Goal: Information Seeking & Learning: Compare options

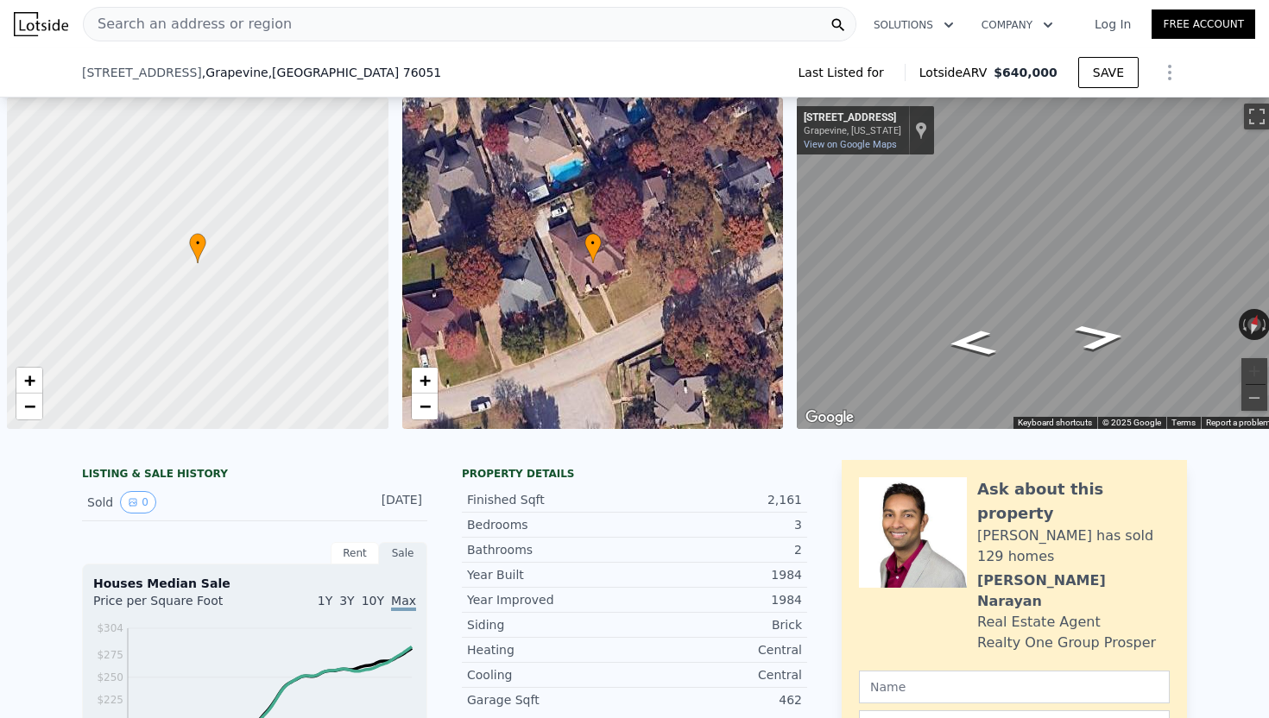
scroll to position [0, 7]
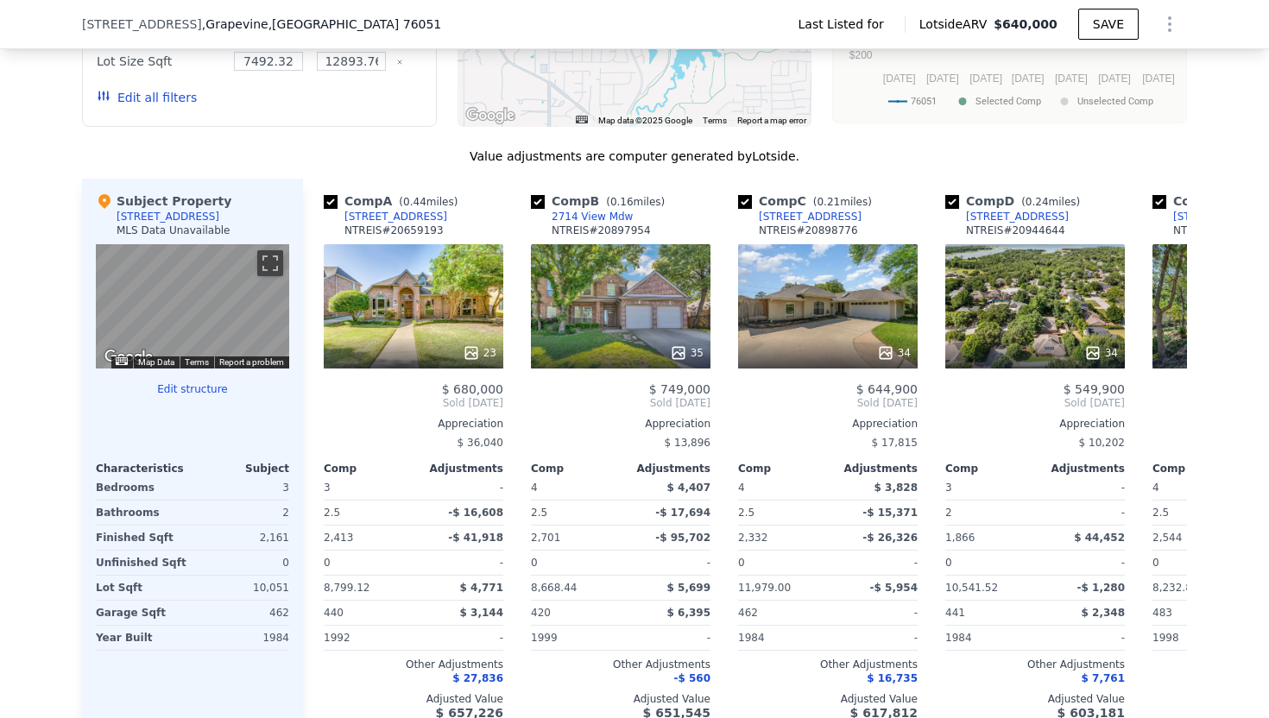
click at [381, 148] on div "Value adjustments are computer generated by Lotside ." at bounding box center [634, 156] width 1105 height 17
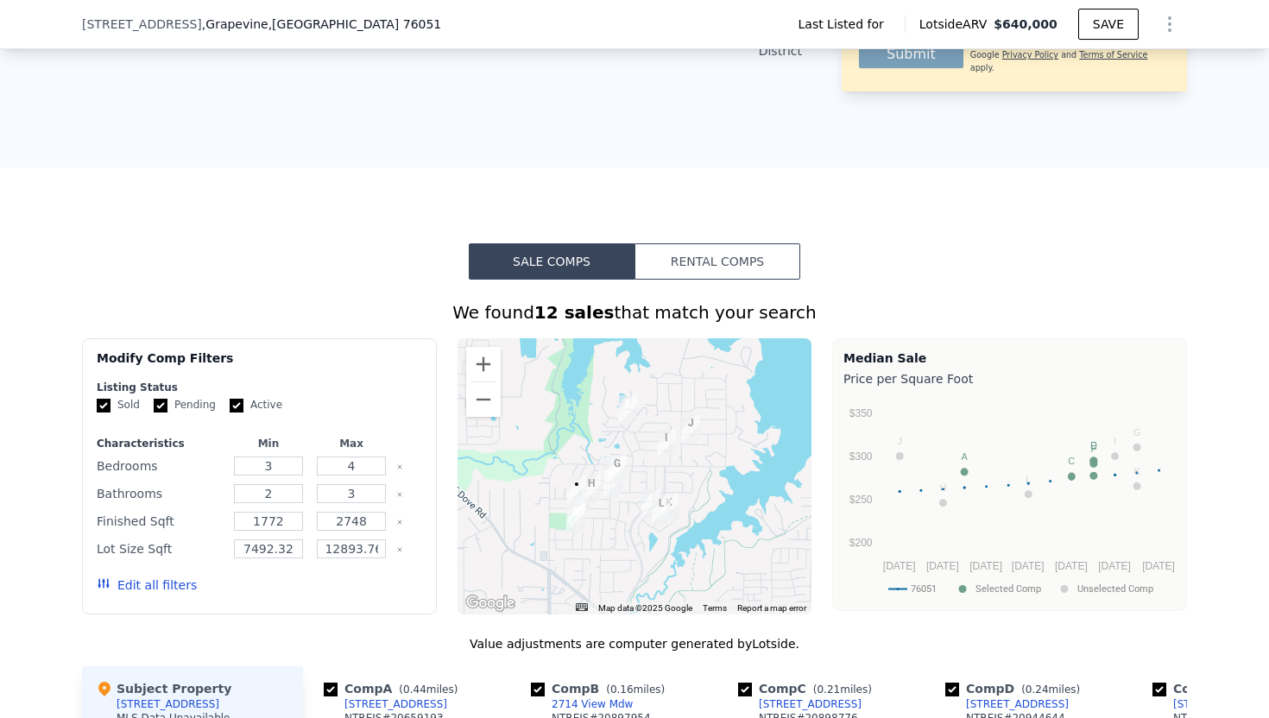
scroll to position [870, 0]
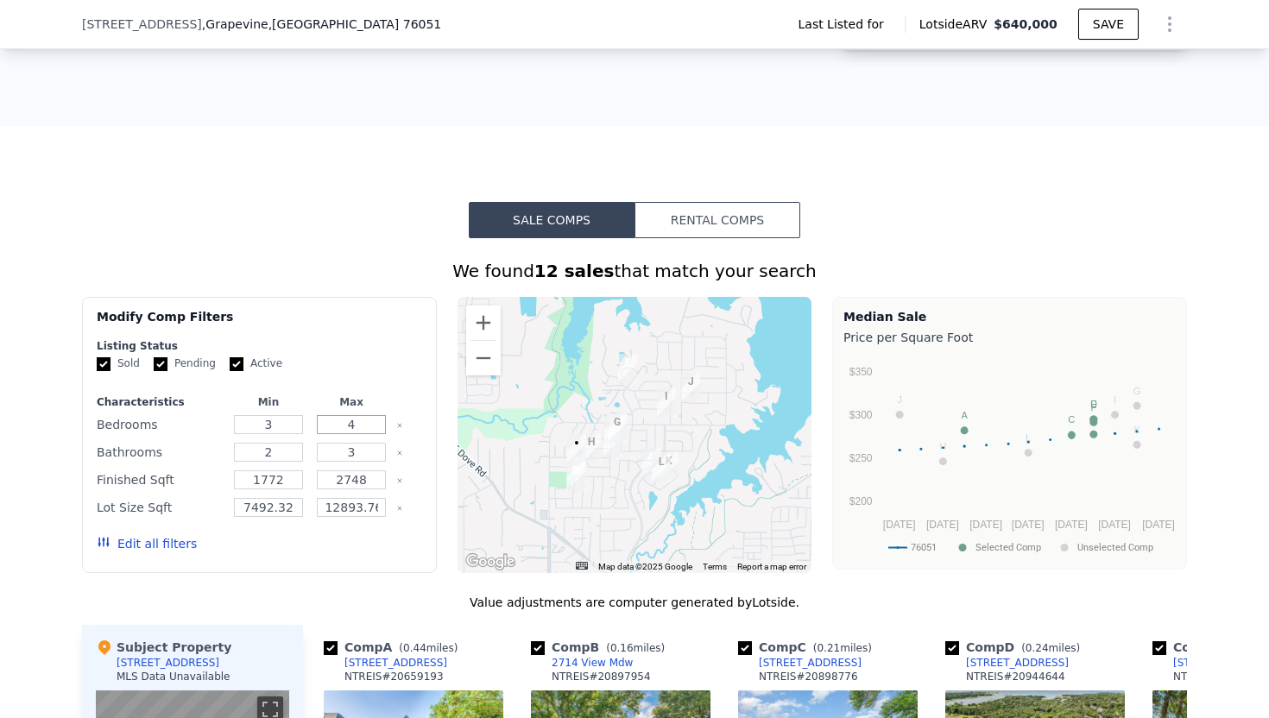
click at [366, 415] on input "4" at bounding box center [351, 424] width 68 height 19
type input "3"
click at [364, 443] on input "3" at bounding box center [351, 452] width 68 height 19
type input "2"
click at [380, 498] on input "12893.76" at bounding box center [351, 507] width 68 height 19
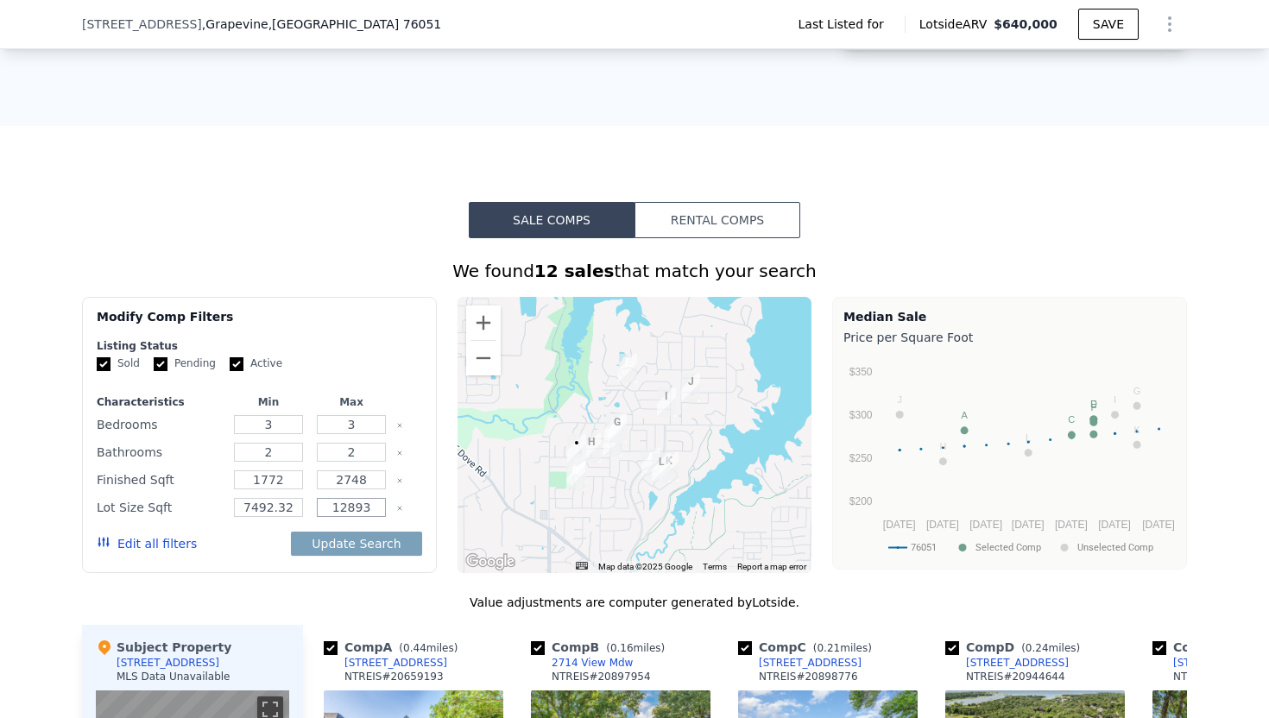
type input "12893"
click at [295, 498] on input "7492.32" at bounding box center [268, 507] width 68 height 19
type input "7492"
click at [322, 532] on button "Update Search" at bounding box center [356, 544] width 130 height 24
checkbox input "false"
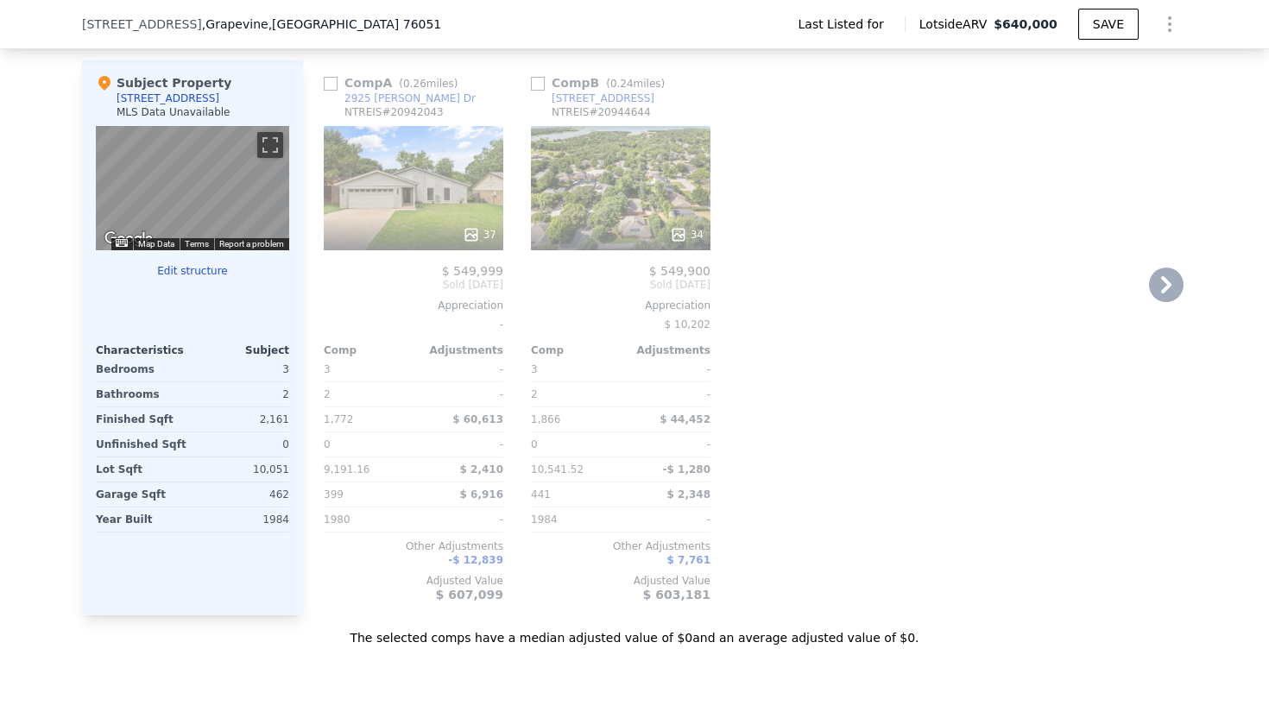
scroll to position [1509, 0]
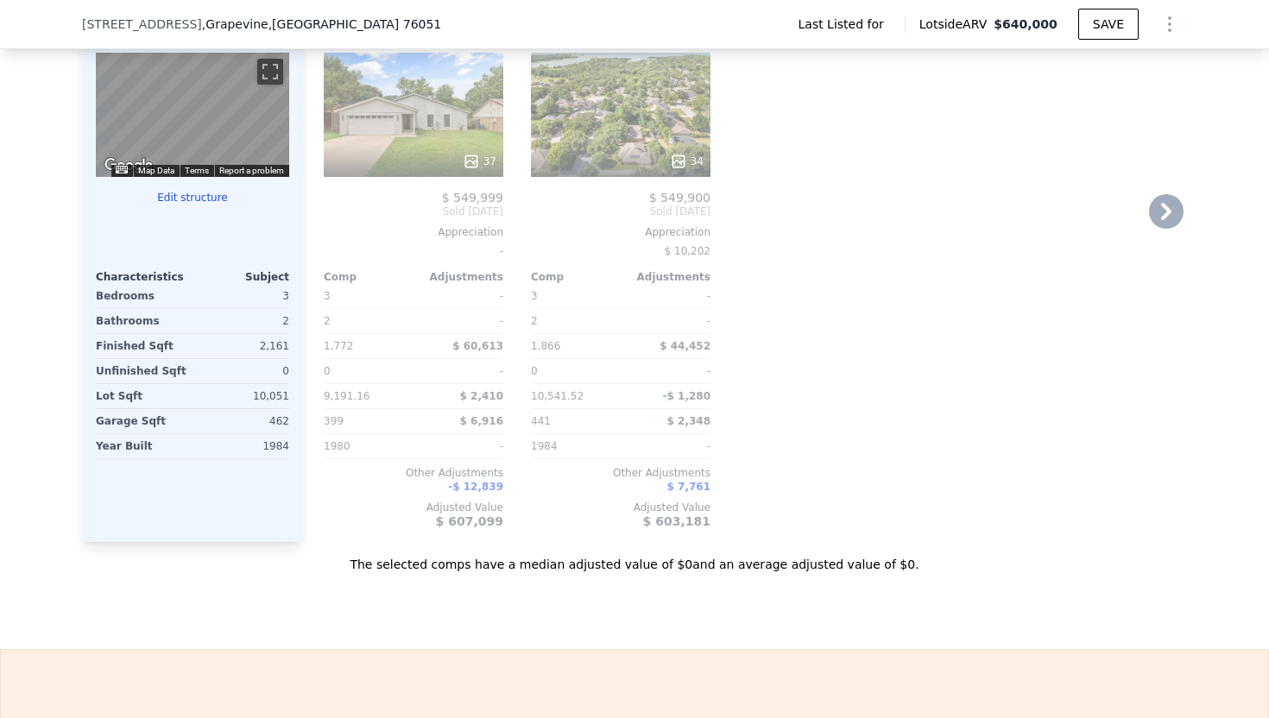
click at [820, 354] on div "Comp A ( 0.26 miles) [STREET_ADDRESS][PERSON_NAME] 37 $ 549,999 Sold [DATE] App…" at bounding box center [745, 264] width 884 height 555
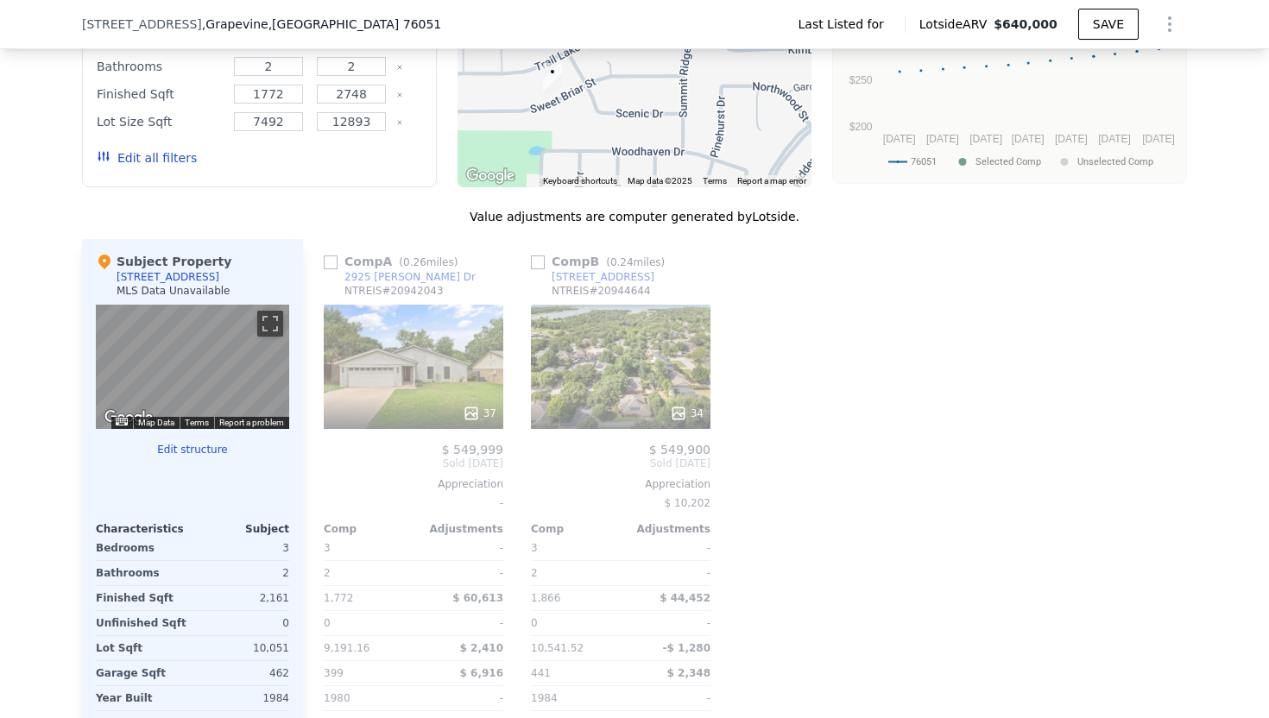
scroll to position [1263, 0]
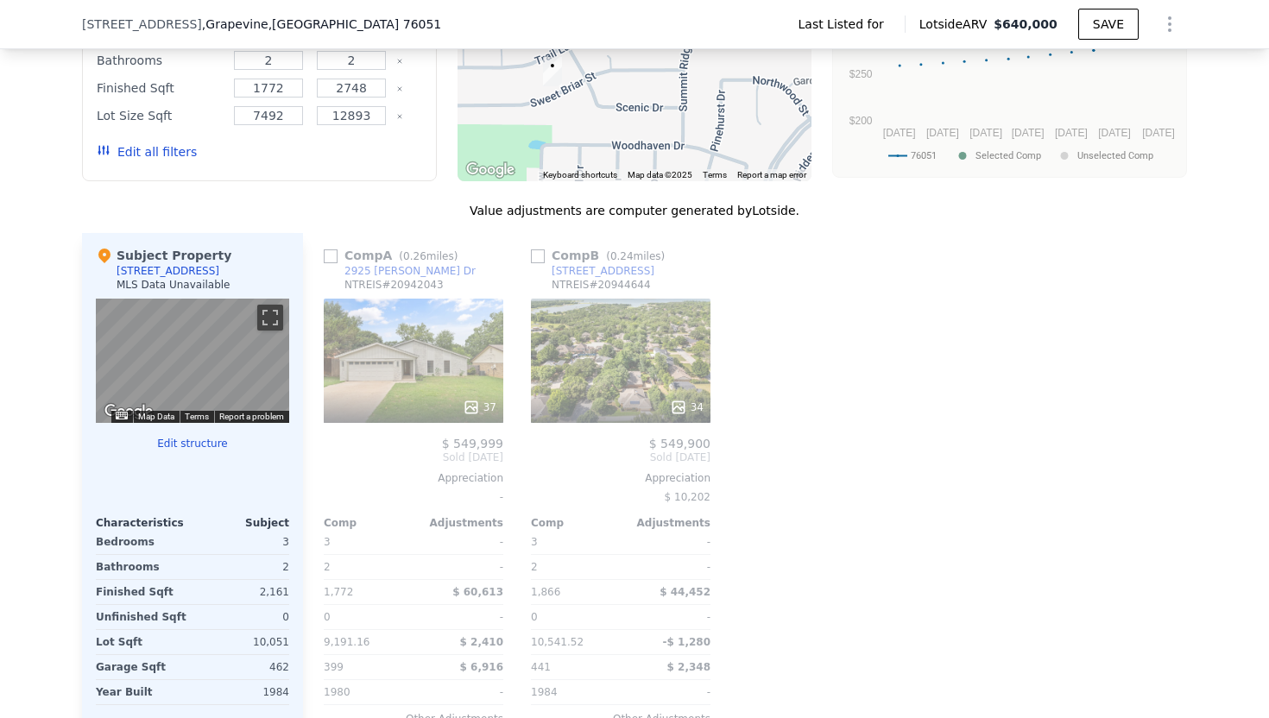
click at [753, 345] on div at bounding box center [745, 510] width 28 height 555
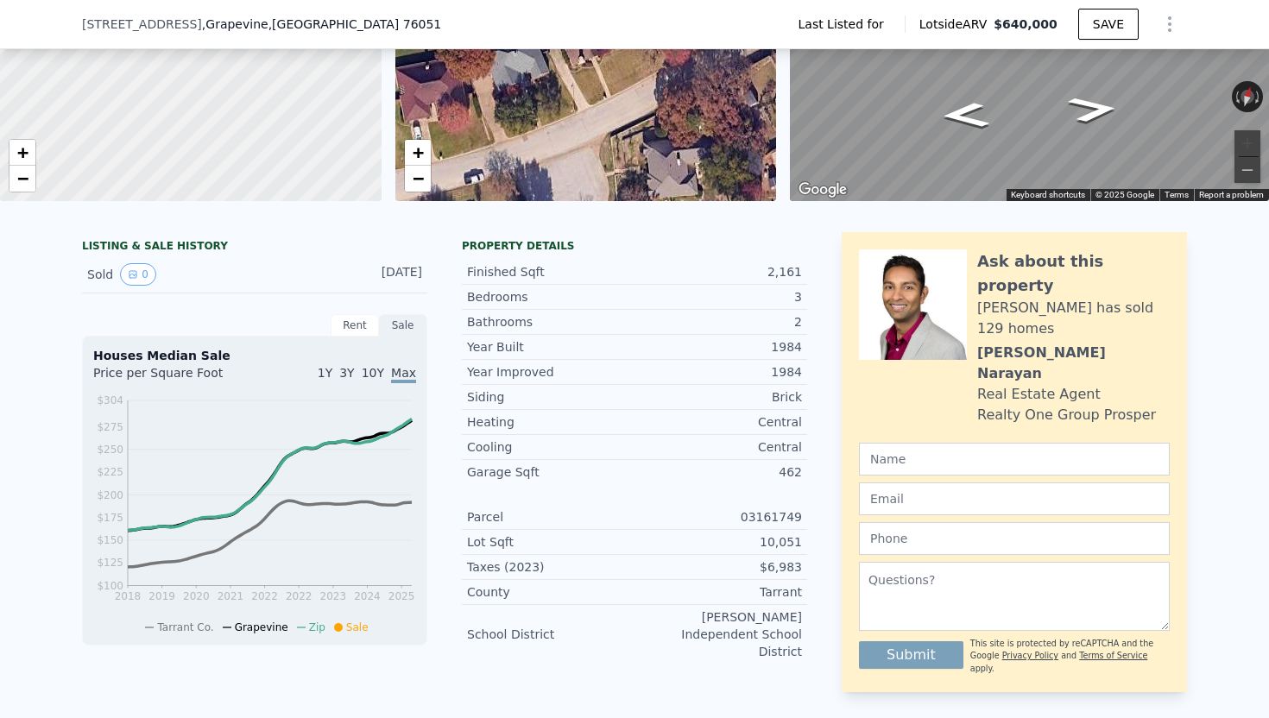
scroll to position [225, 0]
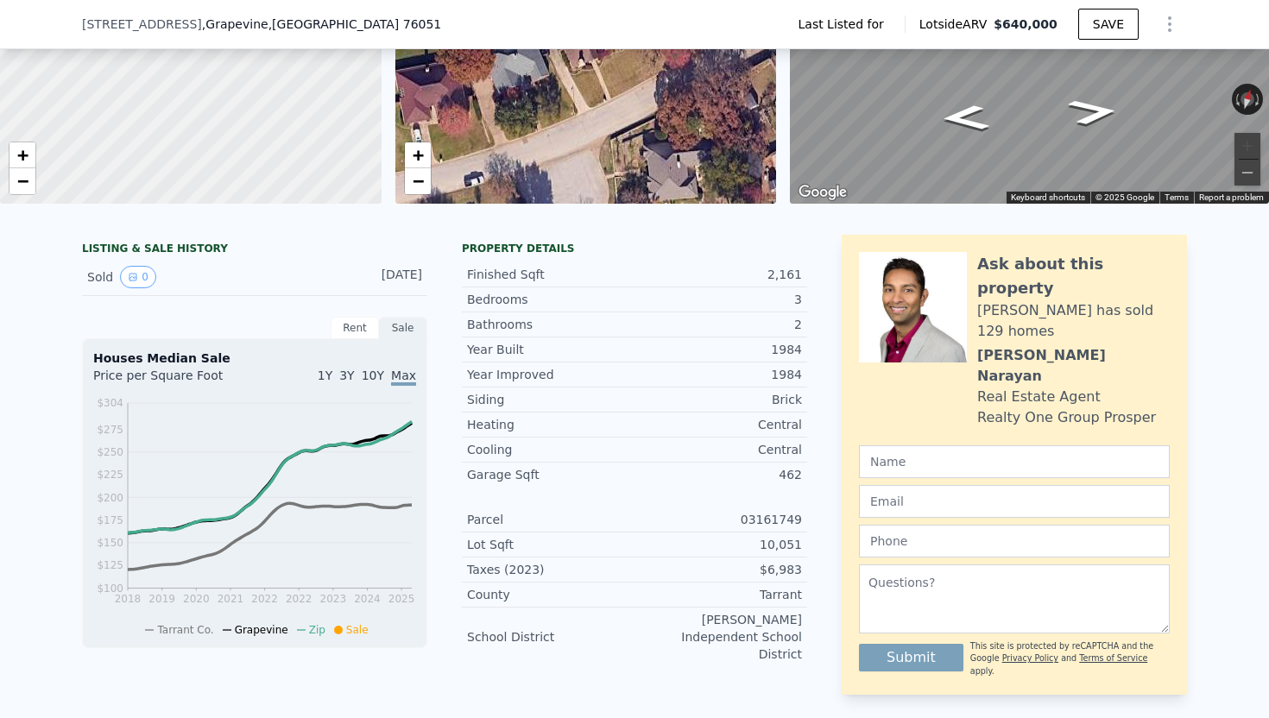
click at [908, 332] on div at bounding box center [913, 307] width 108 height 111
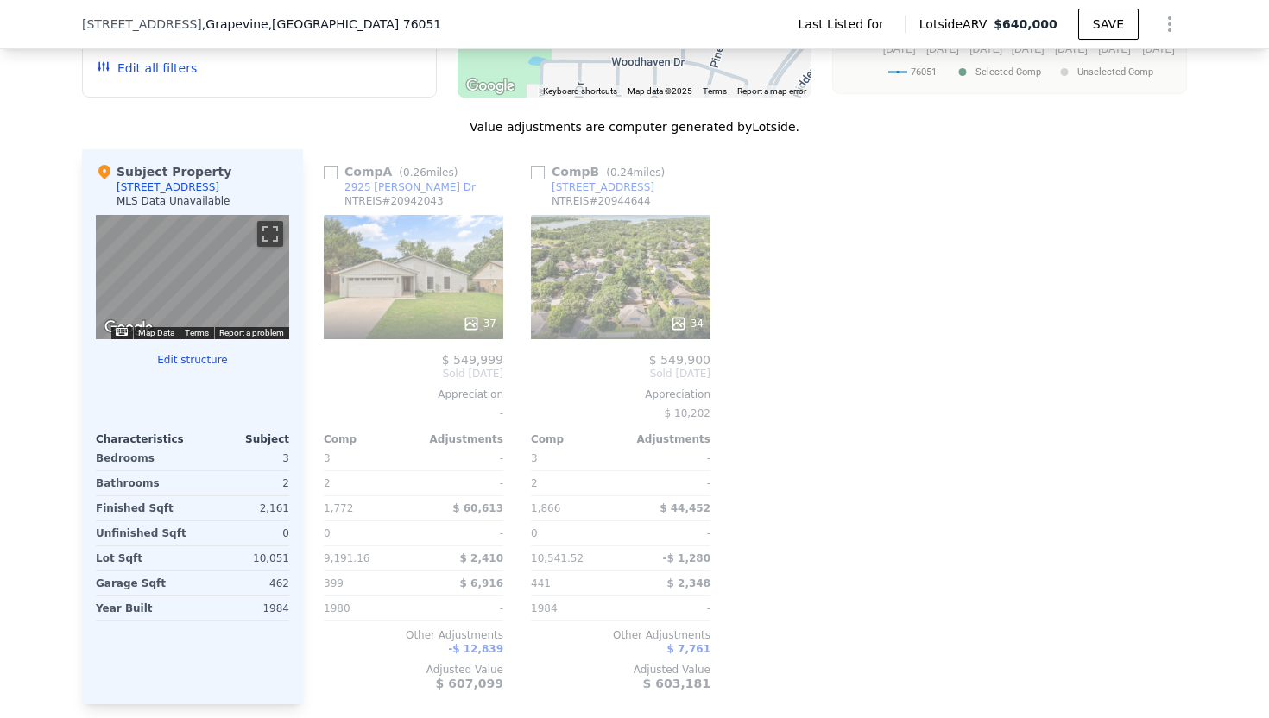
scroll to position [1346, 0]
click at [855, 311] on div "Comp A ( 0.26 miles) [STREET_ADDRESS][PERSON_NAME] 37 $ 549,999 Sold [DATE] App…" at bounding box center [745, 426] width 884 height 555
click at [333, 166] on input "checkbox" at bounding box center [331, 173] width 14 height 14
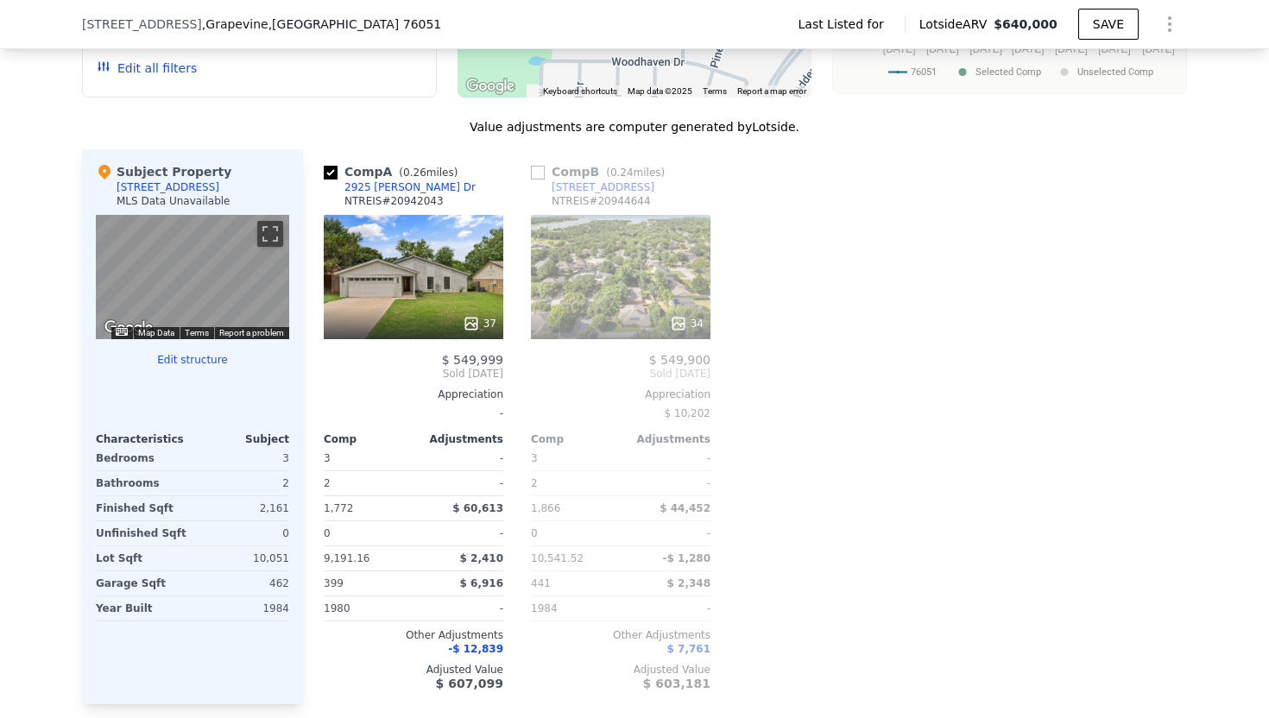
click at [334, 166] on input "checkbox" at bounding box center [331, 173] width 14 height 14
click at [331, 166] on input "checkbox" at bounding box center [331, 173] width 14 height 14
checkbox input "true"
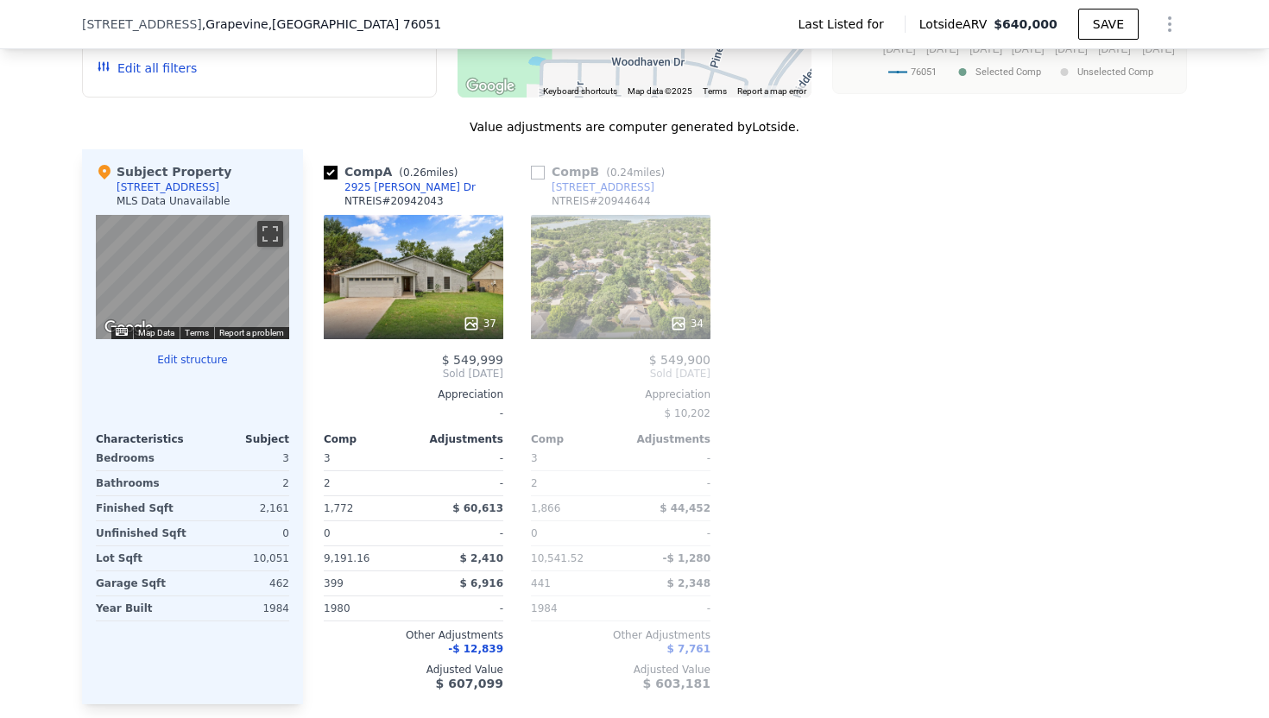
click at [544, 166] on input "checkbox" at bounding box center [538, 173] width 14 height 14
checkbox input "true"
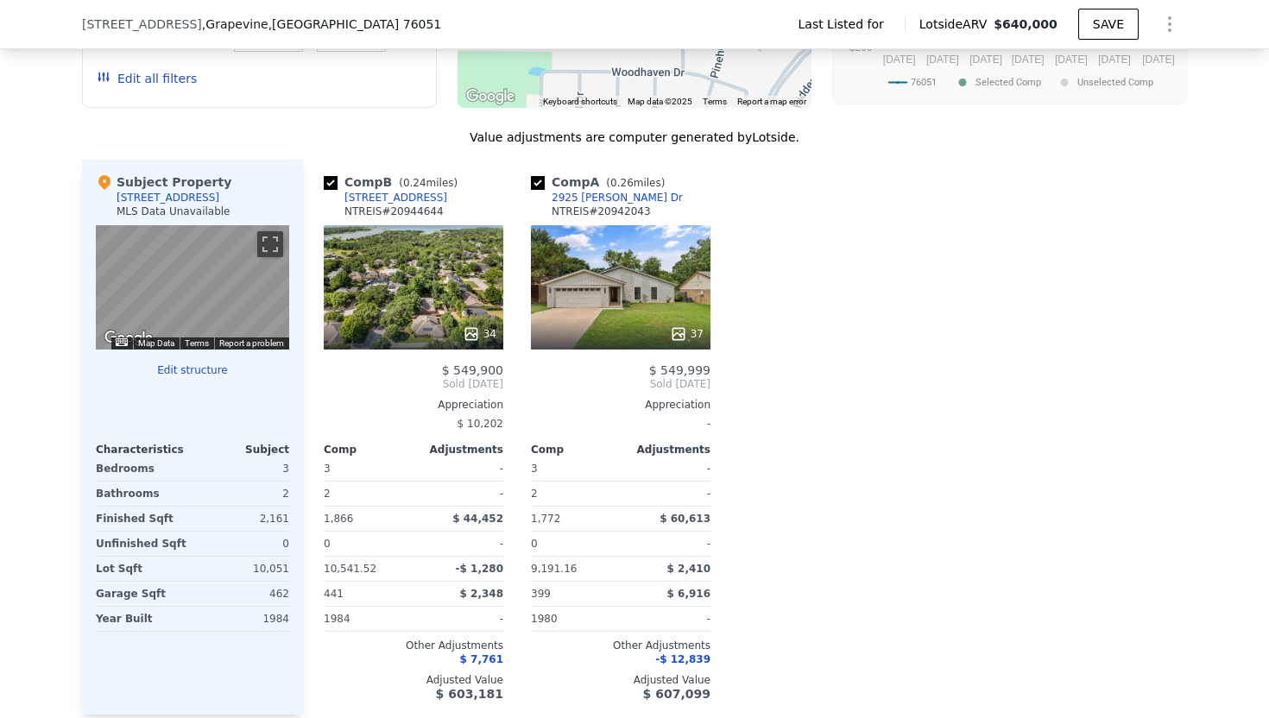
scroll to position [1332, 0]
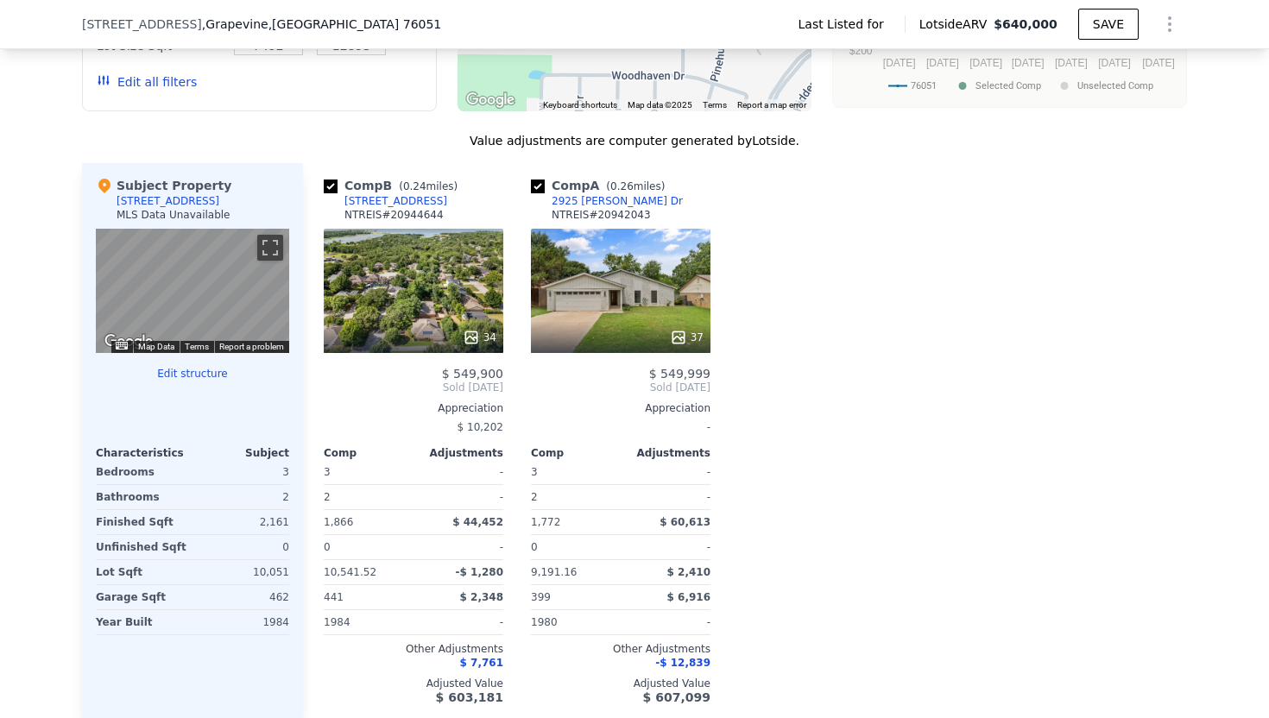
click at [877, 517] on div "Comp B ( 0.24 miles) [STREET_ADDRESS] 34 $ 549,900 Sold [DATE] Appreciation $ 1…" at bounding box center [745, 440] width 884 height 555
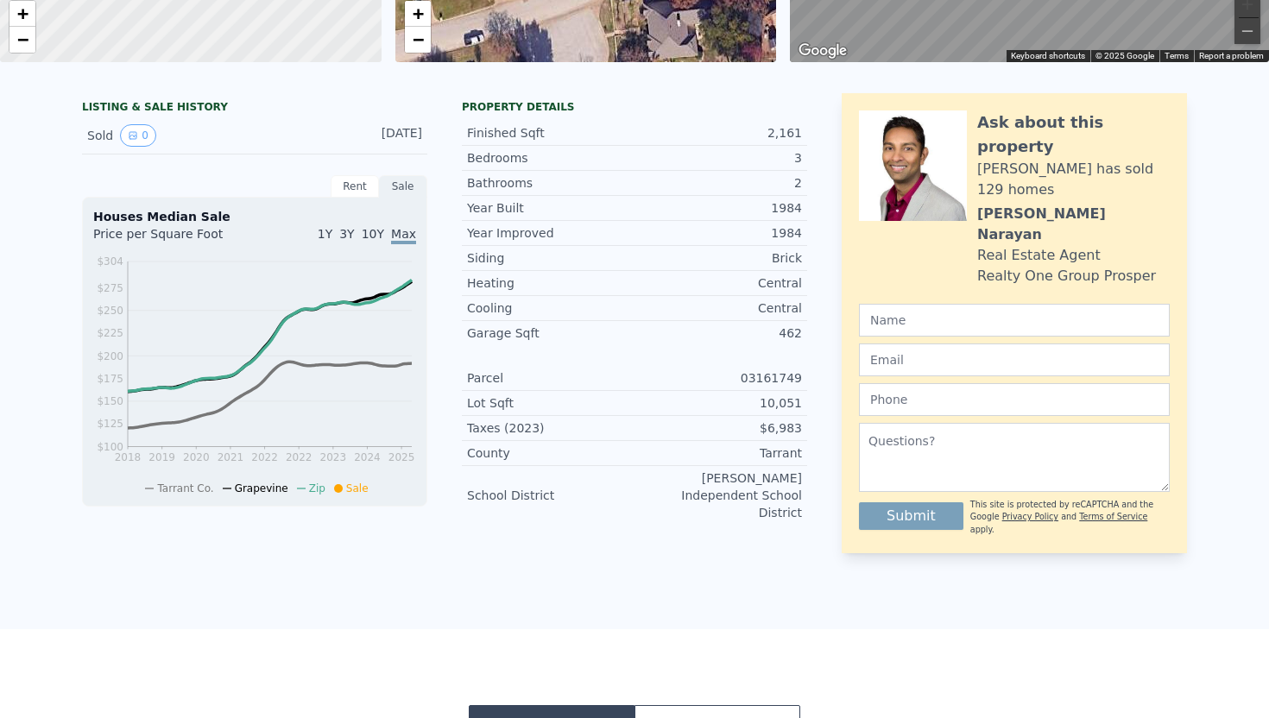
scroll to position [0, 0]
